Goal: Information Seeking & Learning: Find specific fact

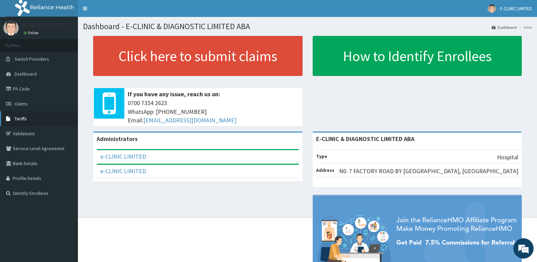
click at [38, 118] on link "Tariffs" at bounding box center [39, 118] width 78 height 15
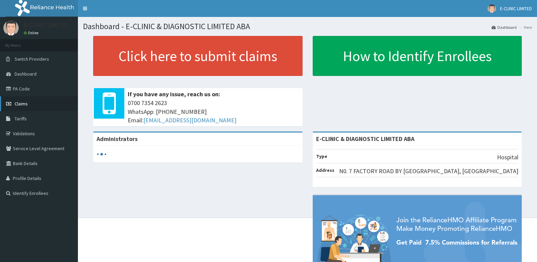
click at [25, 105] on span "Claims" at bounding box center [21, 104] width 13 height 6
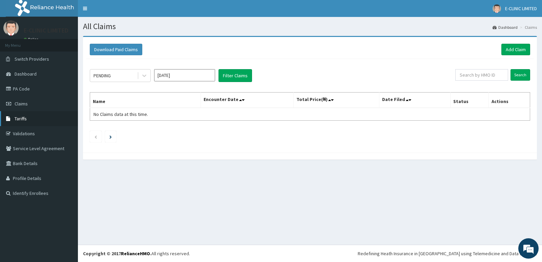
click at [28, 122] on link "Tariffs" at bounding box center [39, 118] width 78 height 15
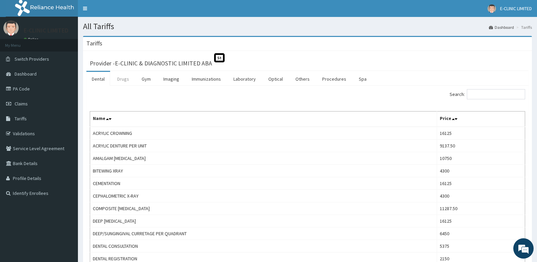
click at [127, 80] on link "Drugs" at bounding box center [123, 79] width 23 height 14
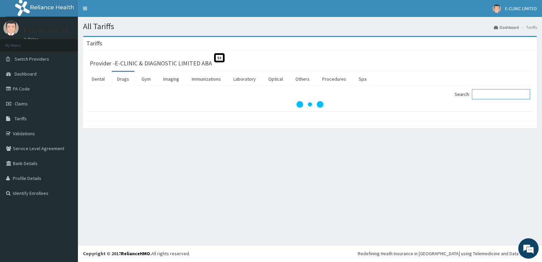
click at [491, 96] on input "Search:" at bounding box center [501, 94] width 58 height 10
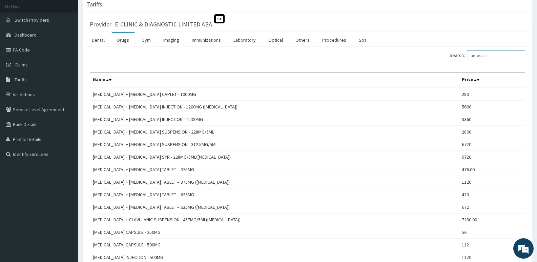
scroll to position [32, 0]
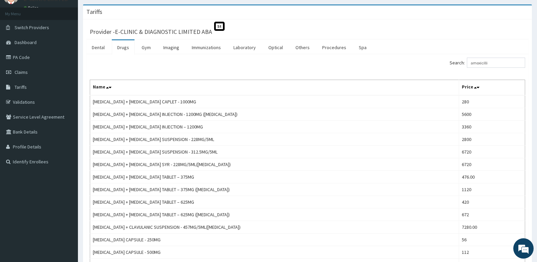
click at [499, 57] on div "Search: amoxicilli Name Price AMOXICILLIN + CLAVULANIC ACID CAPLET - 1000MG 280…" at bounding box center [307, 182] width 442 height 256
click at [494, 63] on input "amoxicilli" at bounding box center [496, 63] width 58 height 10
type input "a"
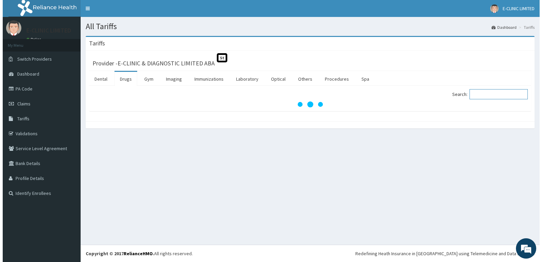
scroll to position [0, 0]
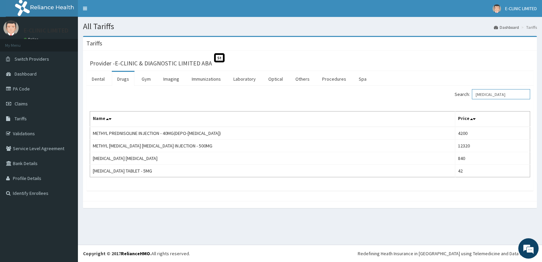
click at [509, 96] on input "prednisolone" at bounding box center [501, 94] width 58 height 10
type input "p"
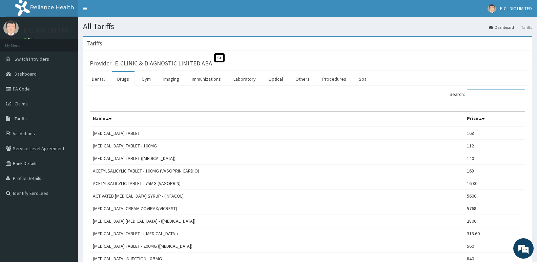
click at [483, 95] on input "Search:" at bounding box center [496, 94] width 58 height 10
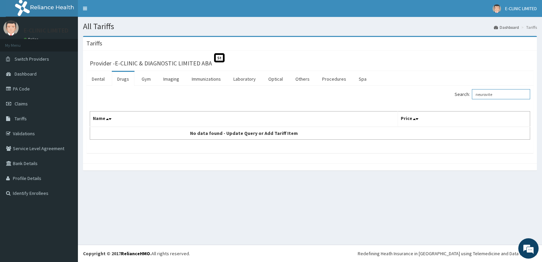
click at [507, 94] on input "neurovite" at bounding box center [501, 94] width 58 height 10
type input "n"
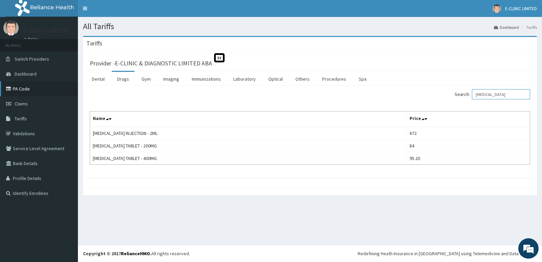
type input "cimetidine"
click at [28, 93] on link "PA Code" at bounding box center [39, 88] width 78 height 15
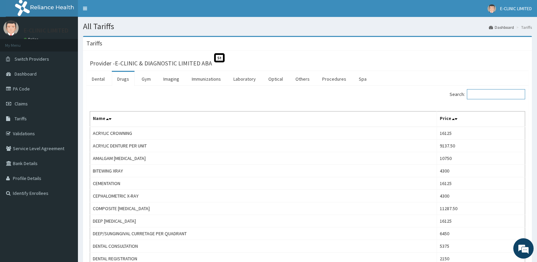
click at [508, 92] on input "Search:" at bounding box center [496, 94] width 58 height 10
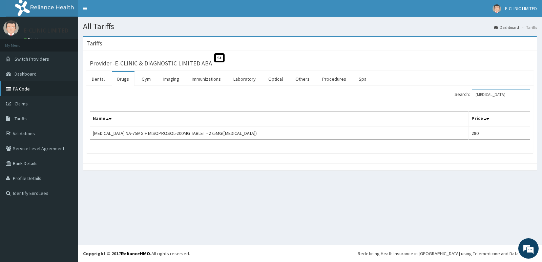
type input "[MEDICAL_DATA]"
click at [27, 88] on link "PA Code" at bounding box center [39, 88] width 78 height 15
